Goal: Information Seeking & Learning: Learn about a topic

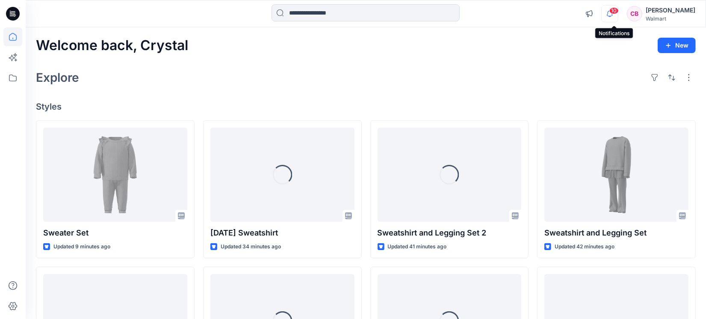
click at [615, 14] on icon "button" at bounding box center [610, 13] width 16 height 17
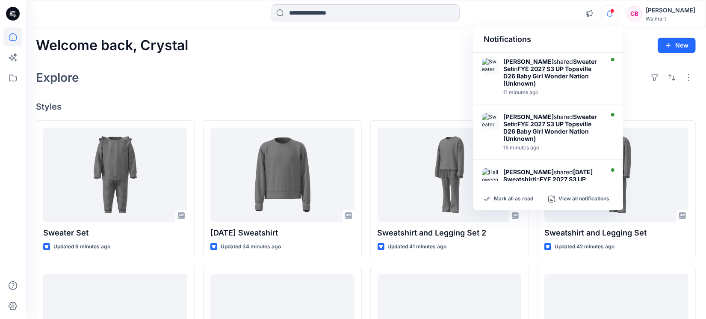
click at [615, 14] on icon "button" at bounding box center [610, 13] width 16 height 17
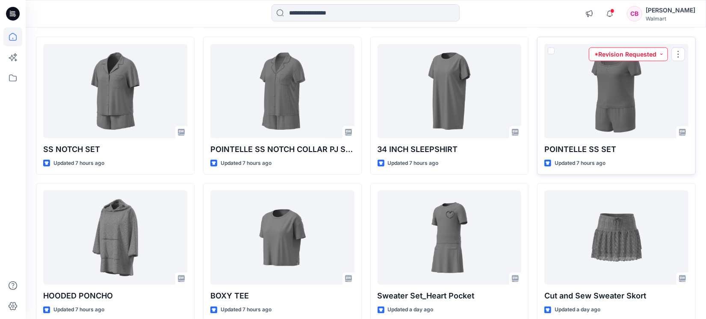
scroll to position [616, 0]
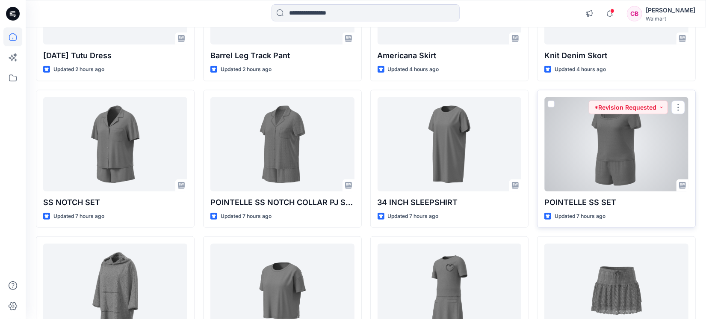
click at [601, 139] on div at bounding box center [616, 144] width 144 height 94
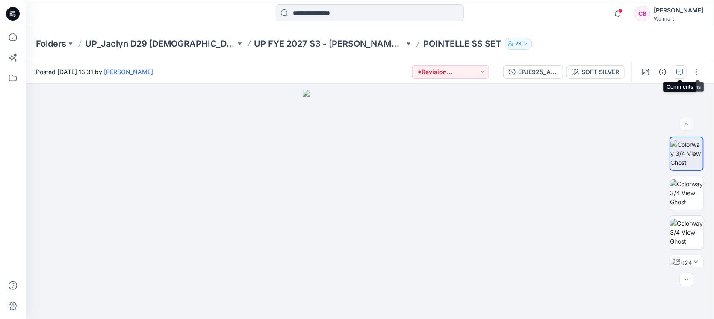
click at [685, 70] on button "button" at bounding box center [680, 72] width 14 height 14
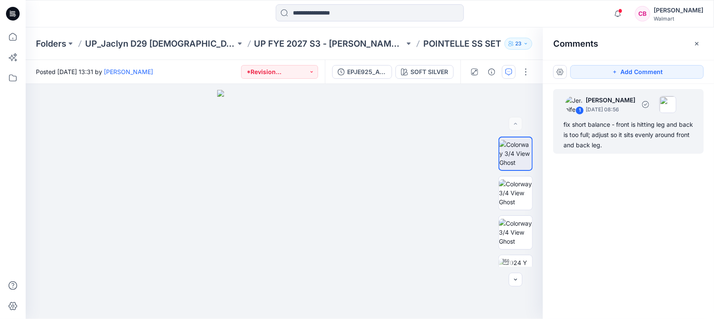
click at [616, 139] on div "fix short balance - front is hitting leg and back is too full; adjust so it sit…" at bounding box center [629, 134] width 130 height 31
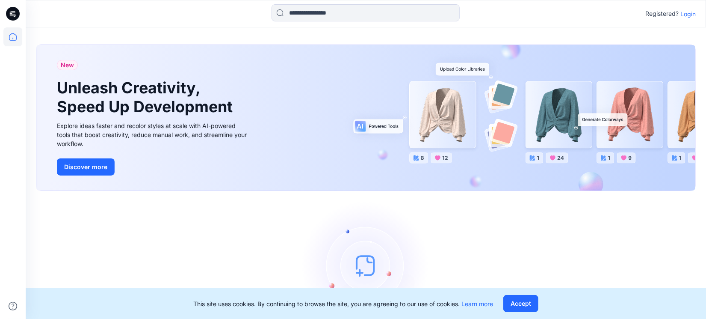
click at [690, 14] on p "Login" at bounding box center [687, 13] width 15 height 9
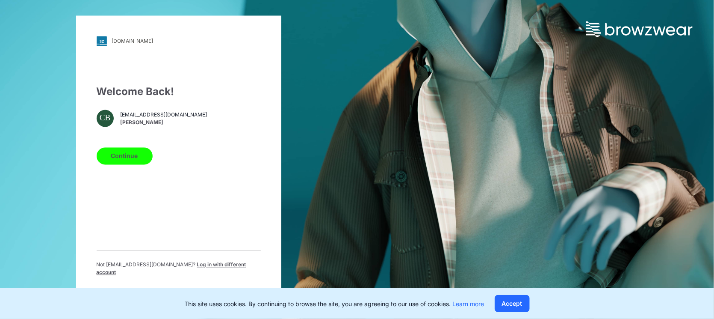
click at [138, 158] on button "Continue" at bounding box center [125, 155] width 56 height 17
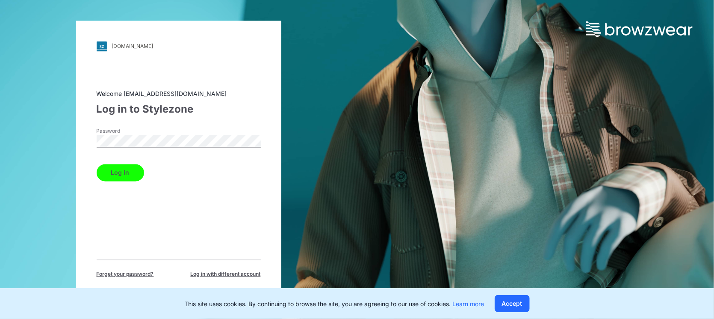
click at [120, 173] on button "Log in" at bounding box center [120, 172] width 47 height 17
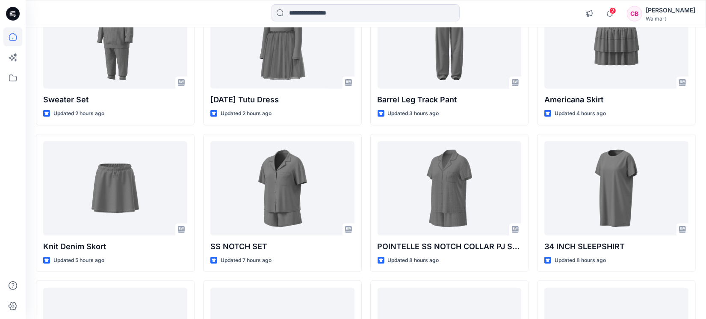
scroll to position [647, 0]
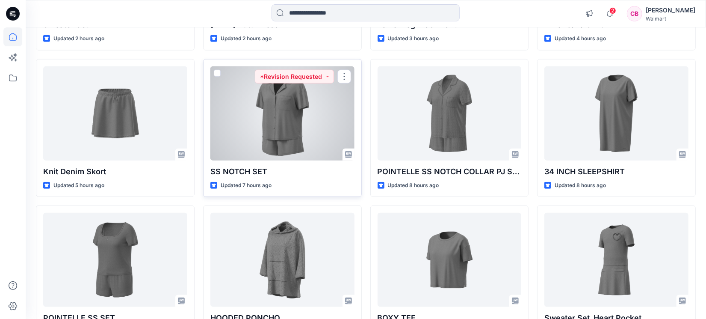
click at [277, 114] on div at bounding box center [282, 113] width 144 height 94
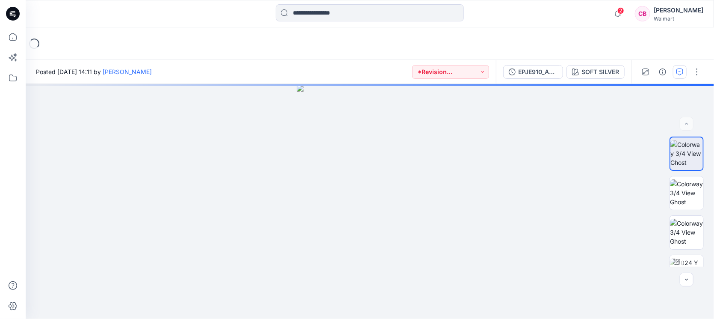
click at [681, 74] on icon "button" at bounding box center [679, 71] width 7 height 7
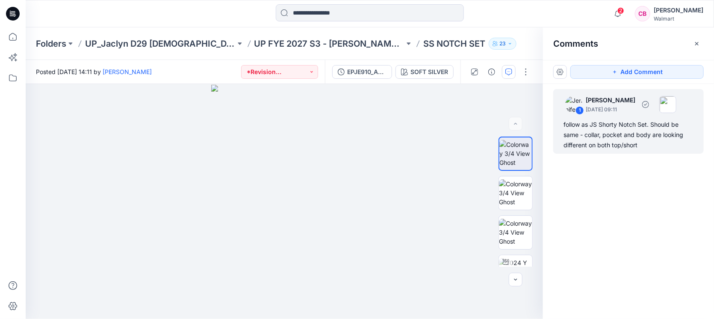
click at [617, 144] on div "follow as JS Shorty Notch Set. Should be same - collar, pocket and body are loo…" at bounding box center [629, 134] width 130 height 31
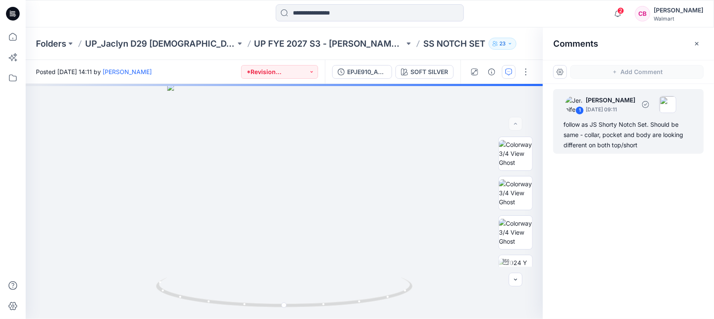
click at [646, 125] on div "follow as JS Shorty Notch Set. Should be same - collar, pocket and body are loo…" at bounding box center [629, 134] width 130 height 31
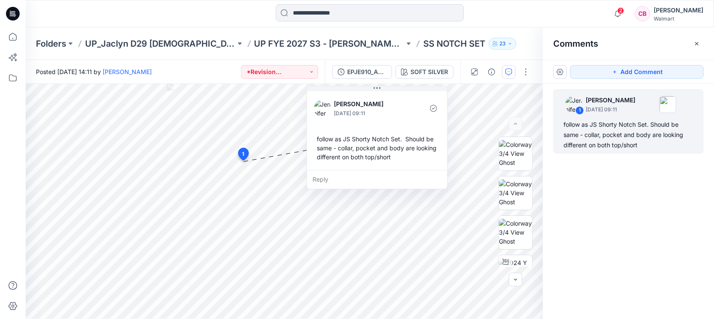
drag, startPoint x: 345, startPoint y: 168, endPoint x: 422, endPoint y: 82, distance: 115.4
click at [422, 82] on div "Posted [DATE] 14:11 by [PERSON_NAME] *Revision Requested EPJE910_ADM_SS NOTCH S…" at bounding box center [370, 189] width 688 height 259
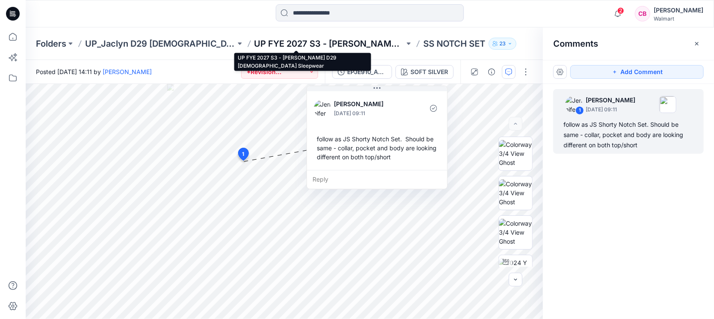
click at [353, 44] on p "UP FYE 2027 S3 - [PERSON_NAME] D29 [DEMOGRAPHIC_DATA] Sleepwear" at bounding box center [329, 44] width 151 height 12
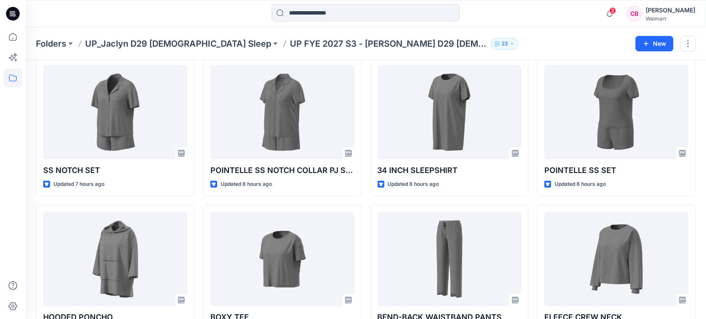
scroll to position [34, 0]
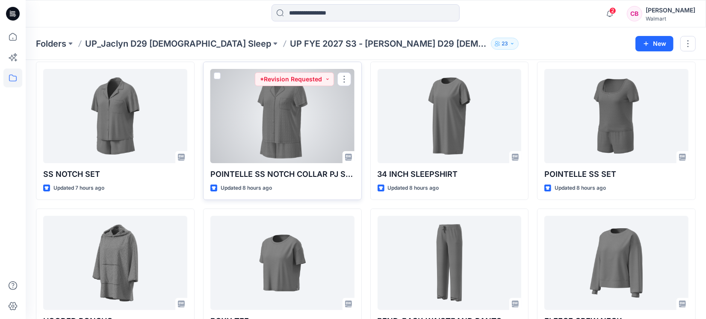
click at [275, 132] on div at bounding box center [282, 116] width 144 height 94
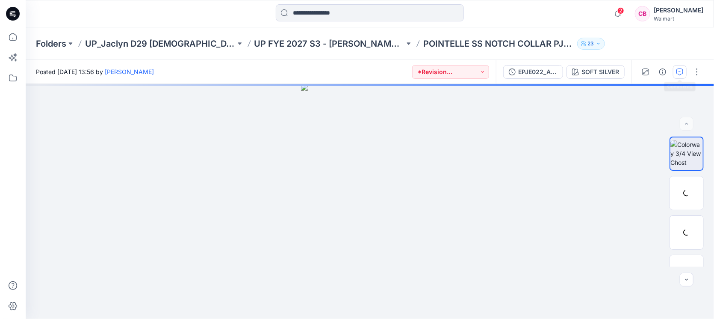
click at [682, 69] on icon "button" at bounding box center [679, 71] width 7 height 7
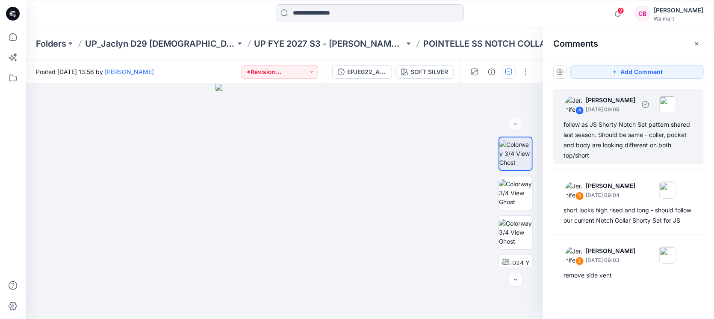
click at [605, 145] on div "follow as JS Shorty Notch Set pattern shared last season. Should be same - coll…" at bounding box center [629, 139] width 130 height 41
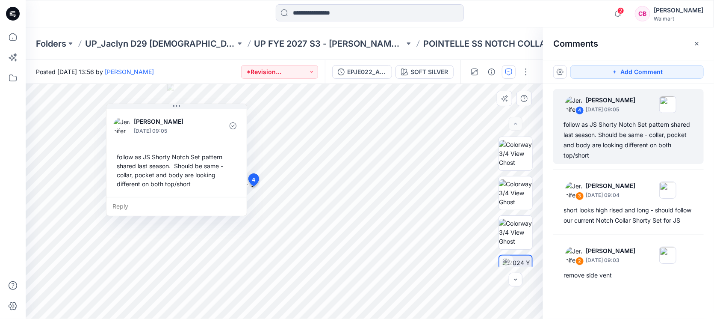
drag, startPoint x: 354, startPoint y: 93, endPoint x: 195, endPoint y: 111, distance: 159.7
click at [195, 109] on button at bounding box center [176, 106] width 140 height 5
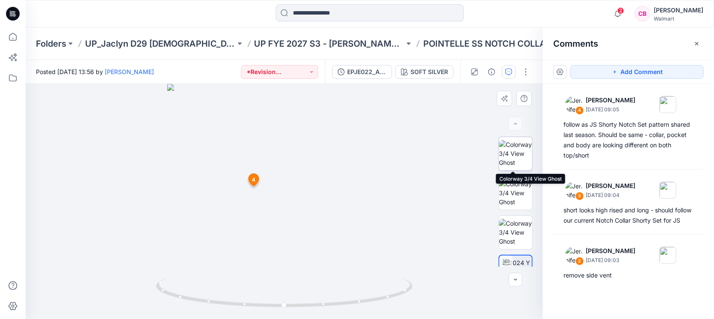
click at [513, 154] on img at bounding box center [515, 153] width 33 height 27
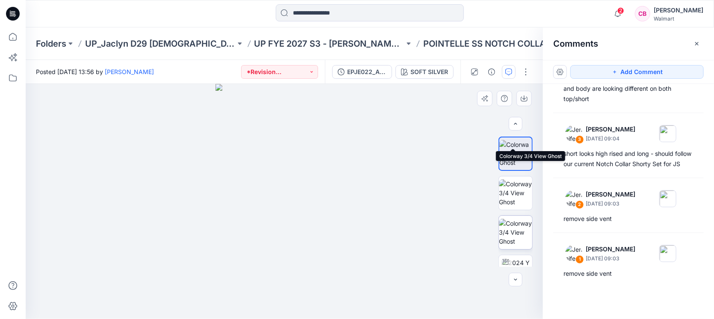
scroll to position [160, 0]
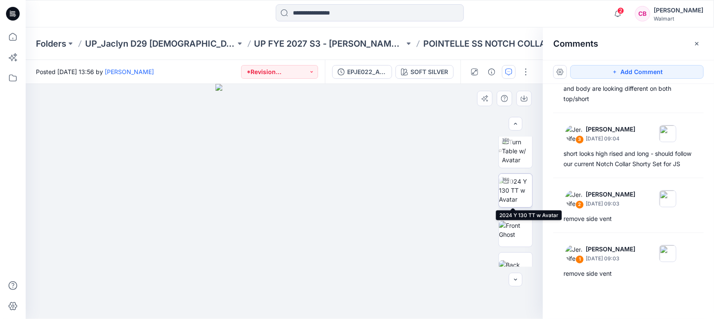
click at [516, 192] on img at bounding box center [515, 190] width 33 height 27
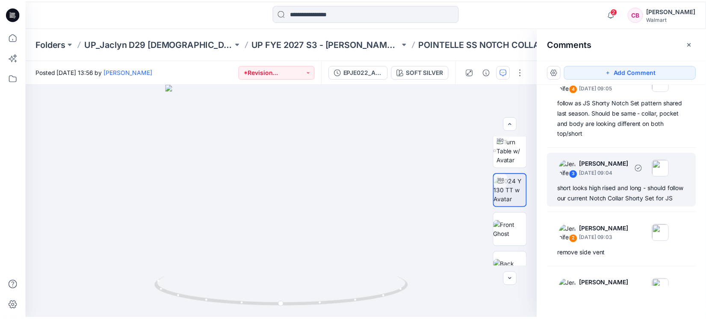
scroll to position [0, 0]
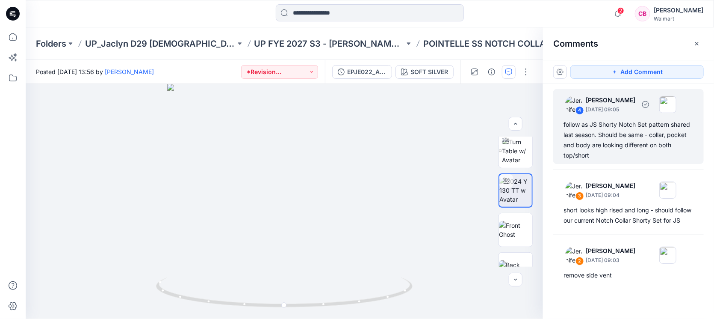
click at [624, 132] on div "follow as JS Shorty Notch Set pattern shared last season. Should be same - coll…" at bounding box center [629, 139] width 130 height 41
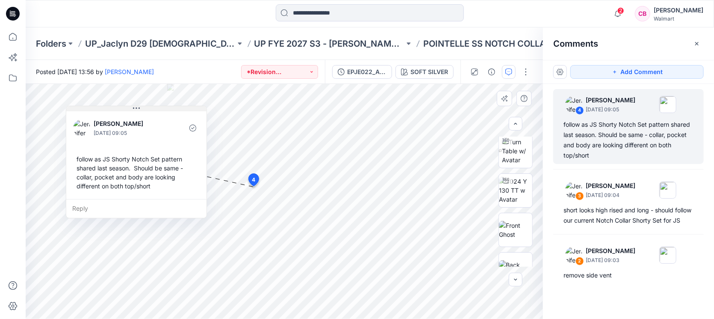
drag, startPoint x: 367, startPoint y: 89, endPoint x: 167, endPoint y: 106, distance: 200.9
click at [167, 106] on button at bounding box center [136, 108] width 140 height 5
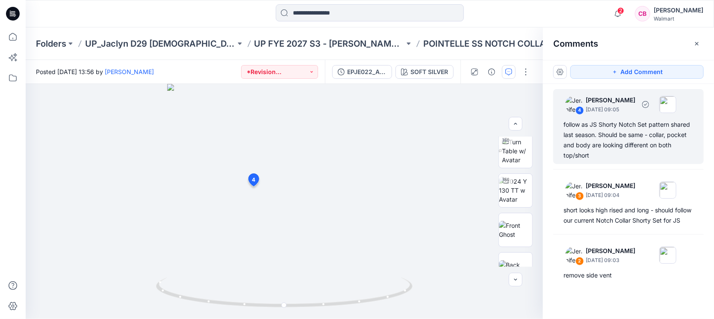
click at [594, 125] on div "follow as JS Shorty Notch Set pattern shared last season. Should be same - coll…" at bounding box center [629, 139] width 130 height 41
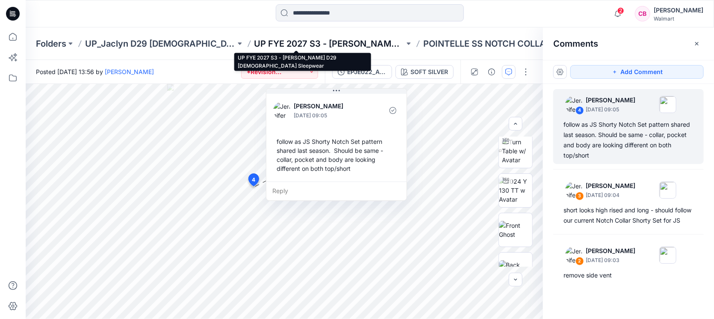
click at [343, 47] on p "UP FYE 2027 S3 - [PERSON_NAME] D29 [DEMOGRAPHIC_DATA] Sleepwear" at bounding box center [329, 44] width 151 height 12
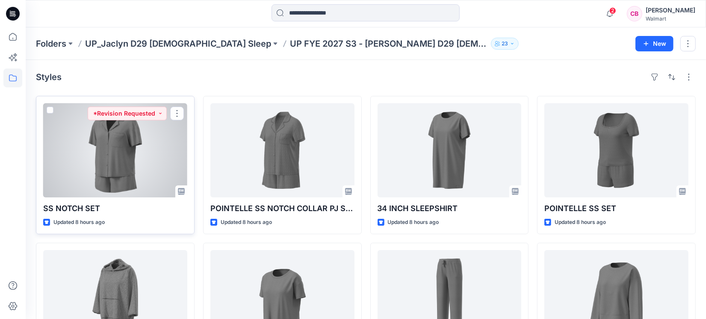
click at [108, 168] on div at bounding box center [115, 150] width 144 height 94
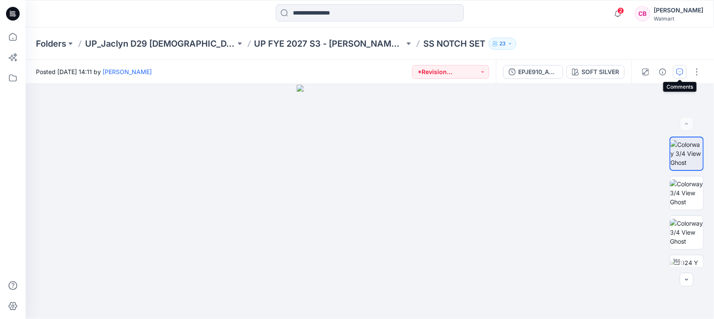
click at [679, 73] on icon "button" at bounding box center [679, 71] width 7 height 7
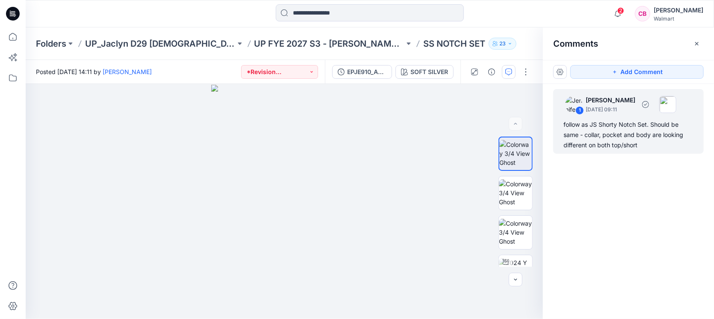
click at [625, 135] on div "follow as JS Shorty Notch Set. Should be same - collar, pocket and body are loo…" at bounding box center [629, 134] width 130 height 31
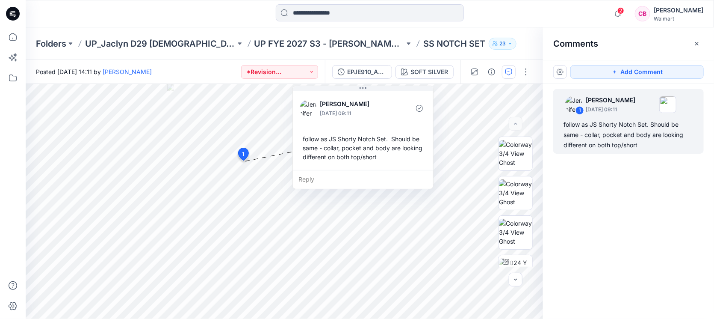
drag, startPoint x: 319, startPoint y: 169, endPoint x: 399, endPoint y: 35, distance: 155.5
click at [399, 35] on div "Folders UP_Jaclyn D29 [DEMOGRAPHIC_DATA] Sleep UP FYE 2027 S3 - [PERSON_NAME] D…" at bounding box center [370, 172] width 688 height 291
click at [60, 38] on p "Folders" at bounding box center [51, 44] width 30 height 12
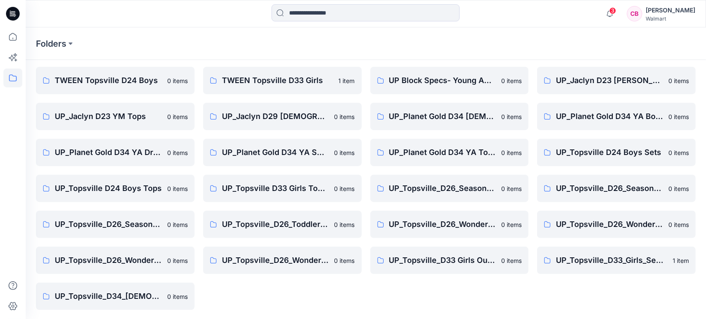
scroll to position [64, 0]
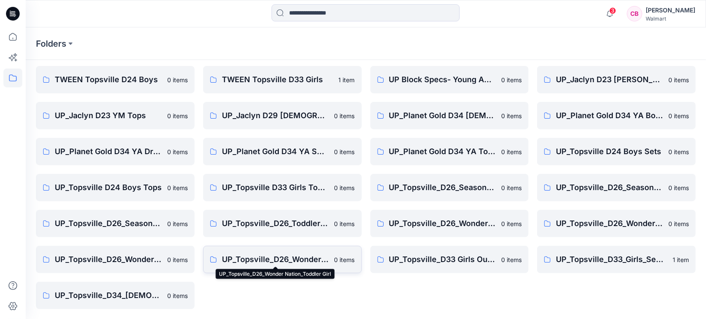
click at [277, 257] on p "UP_Topsville_D26_Wonder Nation_Toddler Girl" at bounding box center [275, 259] width 107 height 12
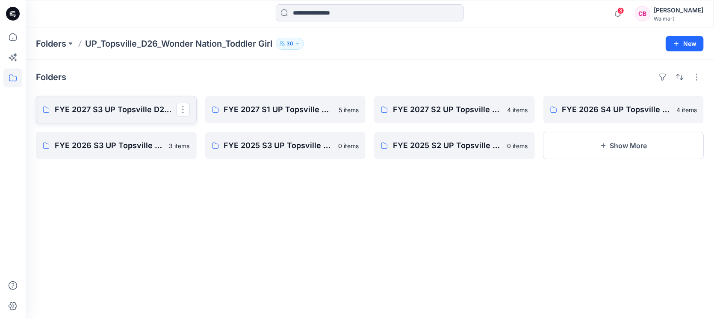
click at [103, 103] on p "FYE 2027 S3 UP Topsville D26 Toddler Girl Wonder Nation" at bounding box center [115, 109] width 121 height 12
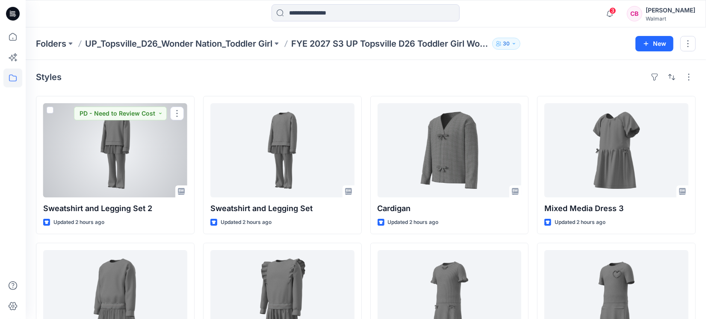
scroll to position [71, 0]
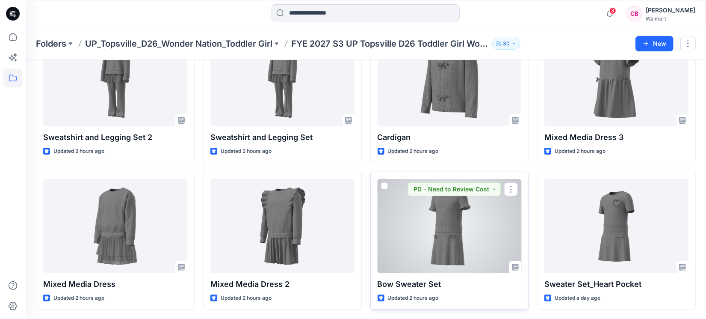
click at [450, 217] on div at bounding box center [450, 226] width 144 height 94
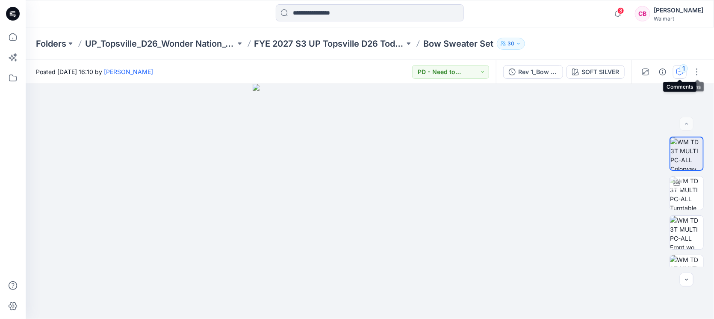
click at [677, 71] on icon "button" at bounding box center [679, 71] width 7 height 7
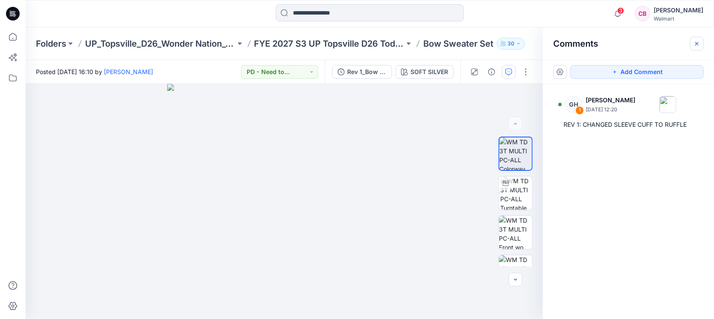
click at [696, 45] on icon "button" at bounding box center [697, 43] width 7 height 7
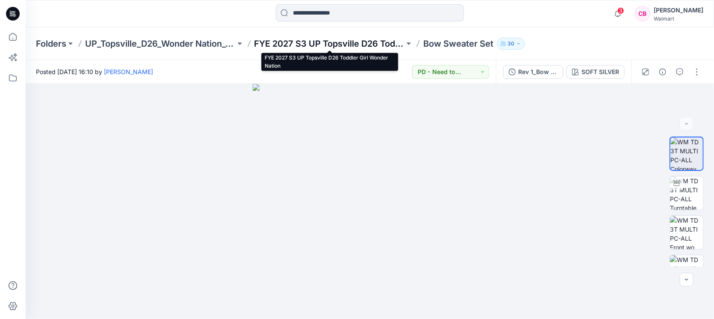
click at [331, 44] on p "FYE 2027 S3 UP Topsville D26 Toddler Girl Wonder Nation" at bounding box center [329, 44] width 151 height 12
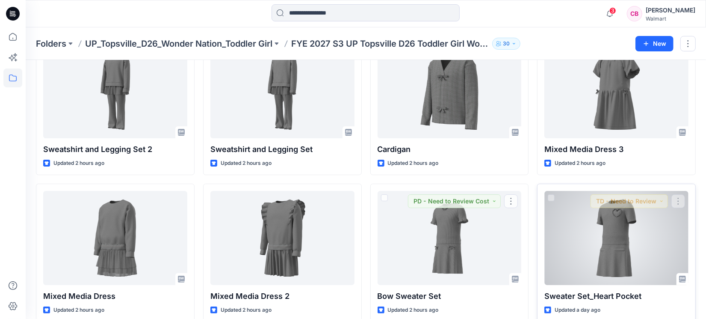
scroll to position [71, 0]
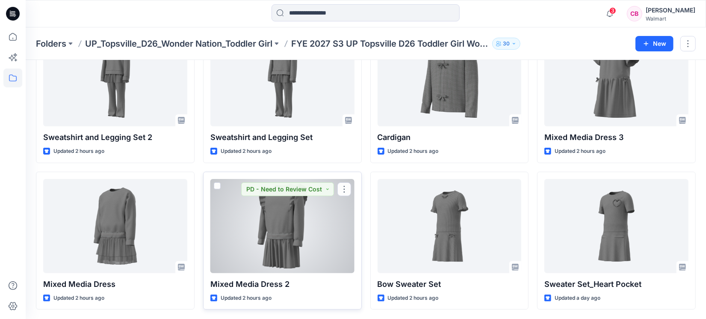
click at [291, 230] on div at bounding box center [282, 226] width 144 height 94
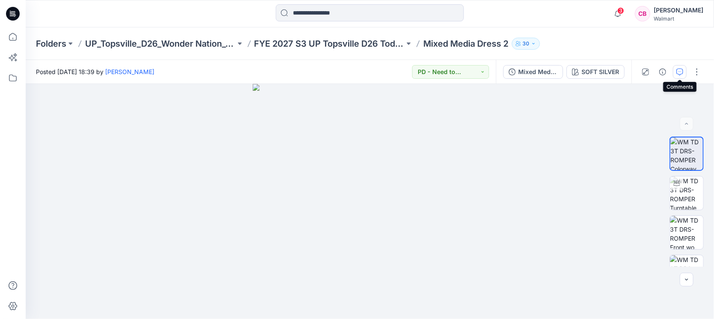
click at [682, 72] on icon "button" at bounding box center [679, 71] width 7 height 7
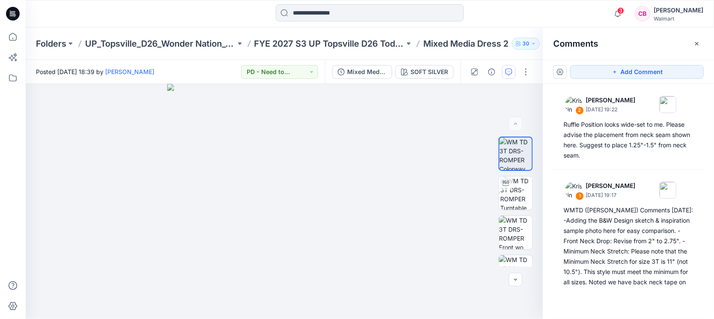
scroll to position [151, 0]
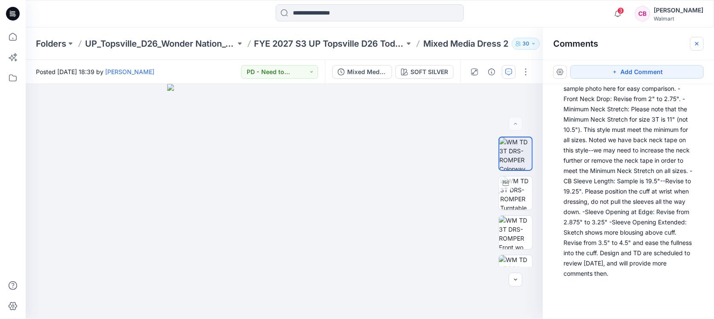
click at [698, 47] on button "button" at bounding box center [697, 44] width 14 height 14
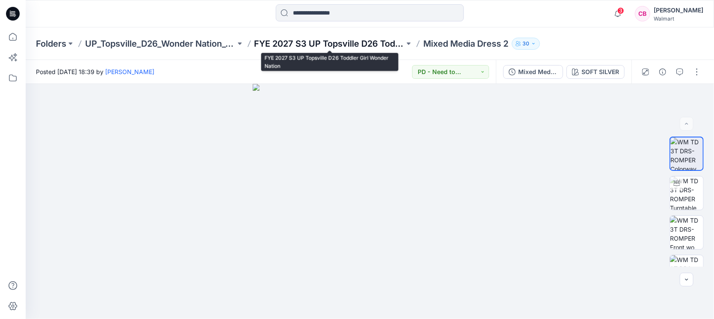
click at [351, 38] on p "FYE 2027 S3 UP Topsville D26 Toddler Girl Wonder Nation" at bounding box center [329, 44] width 151 height 12
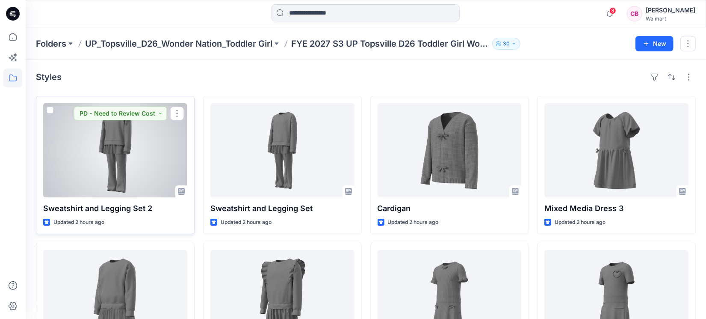
click at [105, 153] on div at bounding box center [115, 150] width 144 height 94
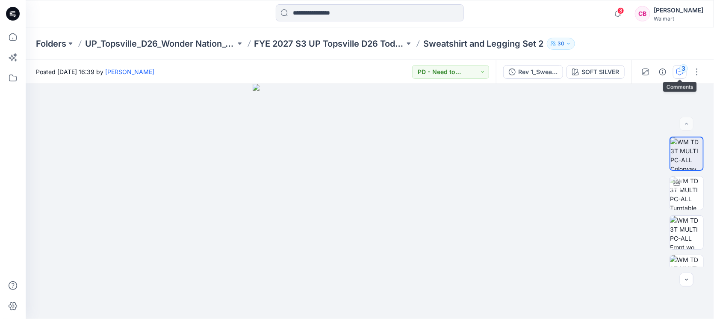
click at [680, 70] on div "3" at bounding box center [683, 68] width 9 height 9
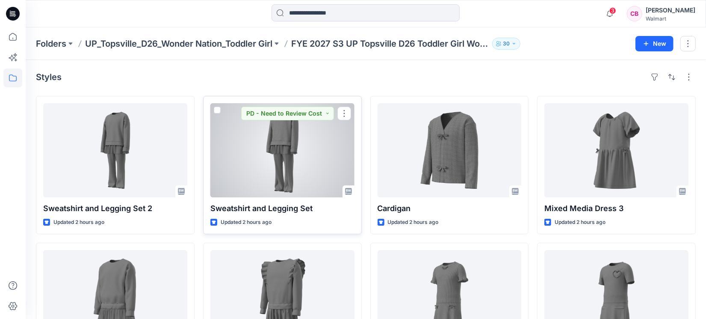
click at [278, 161] on div at bounding box center [282, 150] width 144 height 94
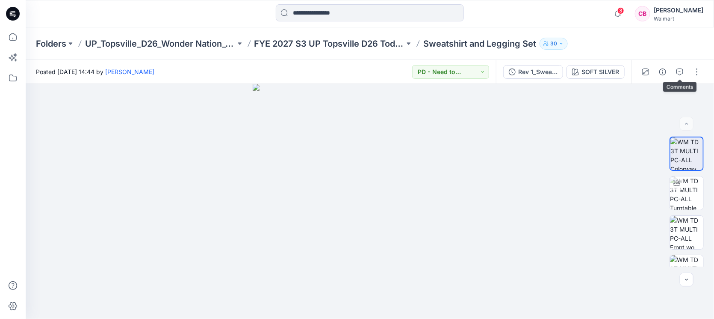
click at [687, 72] on button "button" at bounding box center [680, 72] width 14 height 14
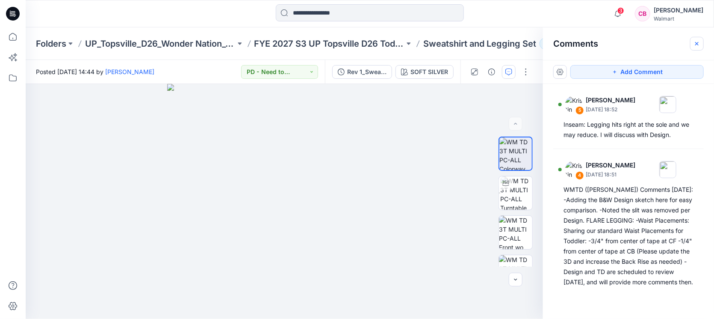
click at [703, 42] on button "button" at bounding box center [697, 44] width 14 height 14
